Goal: Browse casually: Explore the website without a specific task or goal

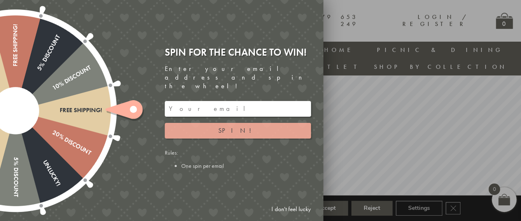
scroll to position [24, 0]
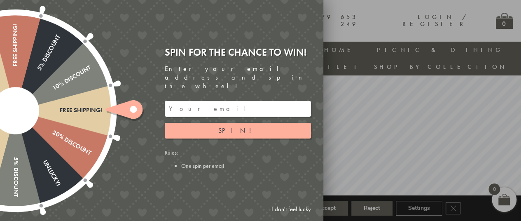
click at [368, 134] on div at bounding box center [260, 110] width 521 height 221
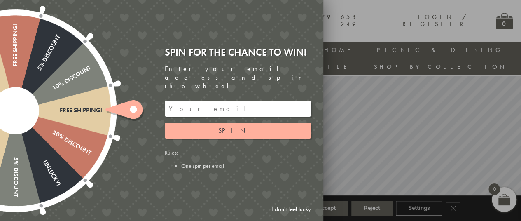
click at [289, 209] on link "I don't feel lucky" at bounding box center [291, 208] width 48 height 15
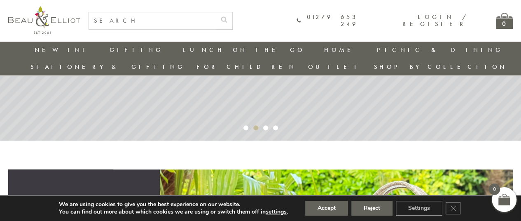
scroll to position [189, 0]
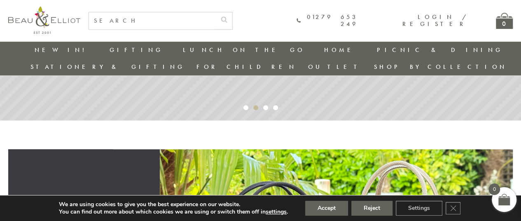
click at [185, 63] on link "Stationery & Gifting" at bounding box center [107, 67] width 154 height 8
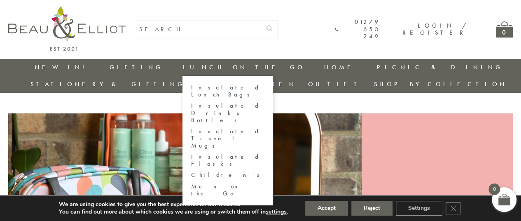
click at [191, 183] on link "Men on the Go" at bounding box center [228, 190] width 74 height 14
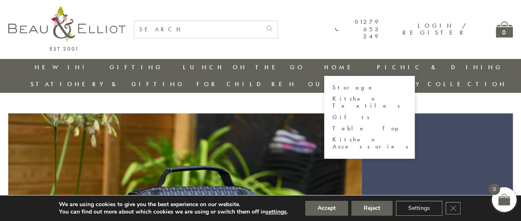
click at [332, 114] on link "Gifts" at bounding box center [369, 117] width 74 height 7
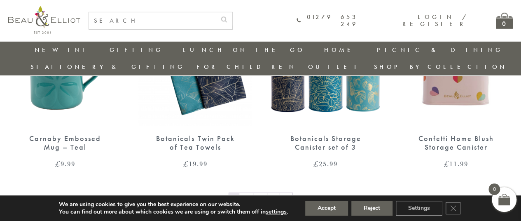
scroll to position [1334, 0]
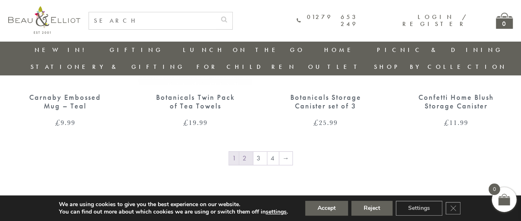
click at [248, 152] on link "2" at bounding box center [246, 158] width 14 height 13
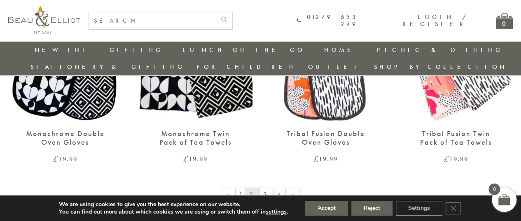
scroll to position [1301, 0]
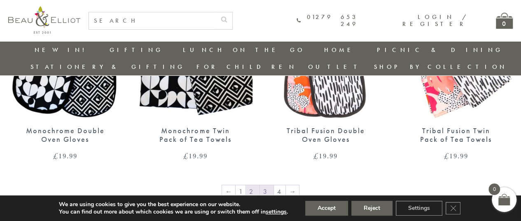
click at [264, 185] on link "3" at bounding box center [267, 191] width 14 height 13
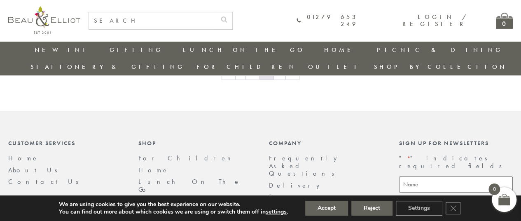
scroll to position [1342, 0]
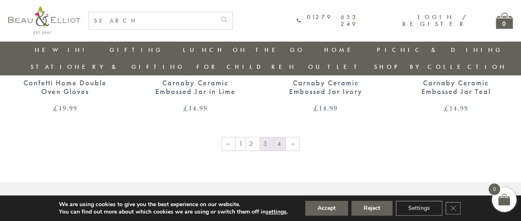
click at [276, 137] on link "4" at bounding box center [280, 143] width 12 height 13
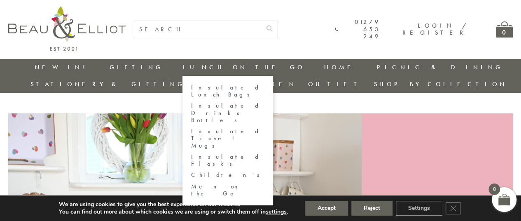
click at [182, 67] on link "Lunch On The Go" at bounding box center [243, 67] width 122 height 8
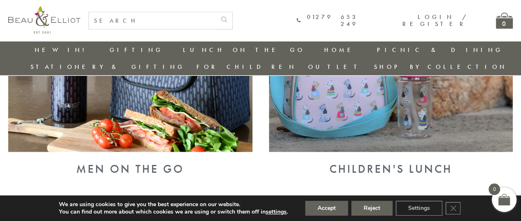
scroll to position [848, 0]
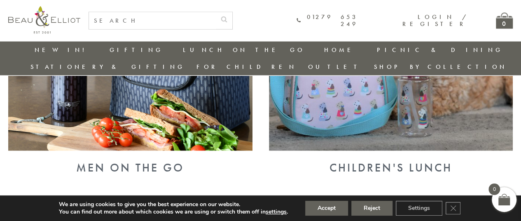
click at [383, 95] on img at bounding box center [391, 62] width 244 height 178
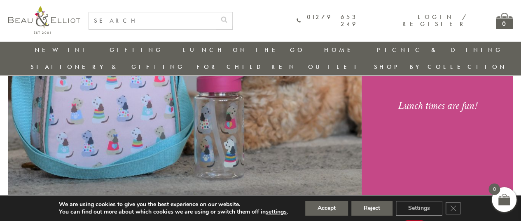
scroll to position [106, 0]
